Goal: Task Accomplishment & Management: Manage account settings

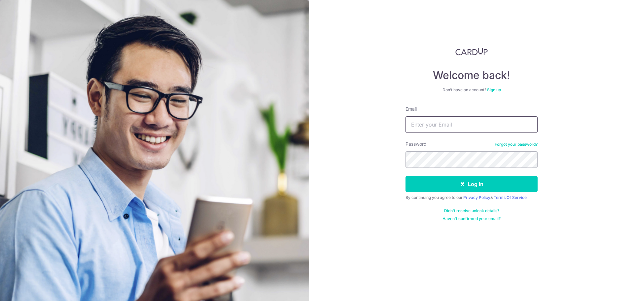
click at [422, 123] on input "Email" at bounding box center [472, 124] width 132 height 17
type input "[EMAIL_ADDRESS][DOMAIN_NAME]"
click at [496, 183] on button "Log in" at bounding box center [472, 184] width 132 height 17
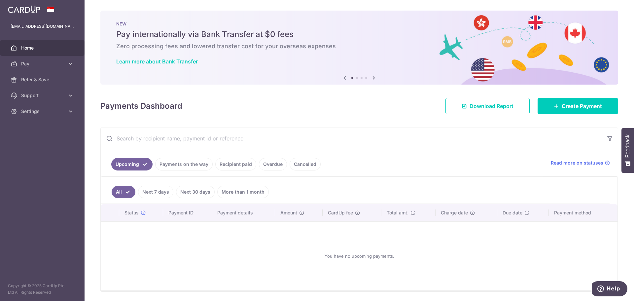
click at [229, 164] on link "Recipient paid" at bounding box center [235, 164] width 41 height 13
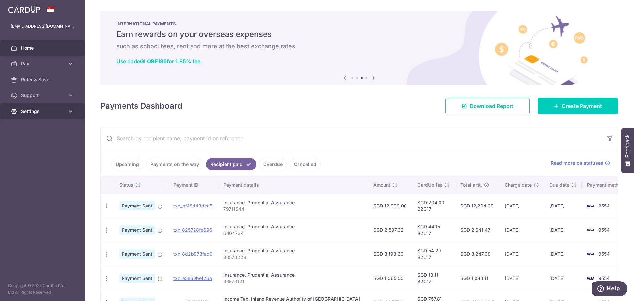
click at [29, 110] on span "Settings" at bounding box center [43, 111] width 44 height 7
click at [36, 144] on span "Logout" at bounding box center [43, 143] width 44 height 7
